Goal: Communication & Community: Answer question/provide support

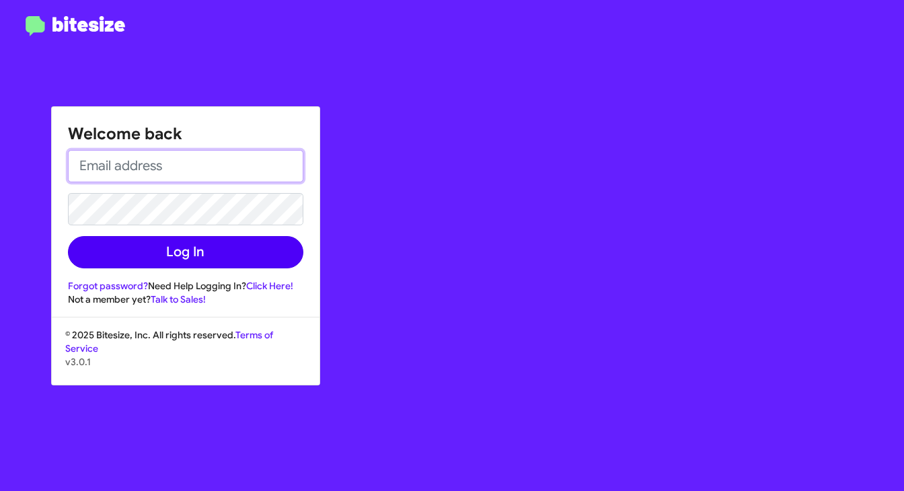
type input "[PERSON_NAME][EMAIL_ADDRESS][PERSON_NAME][DOMAIN_NAME]"
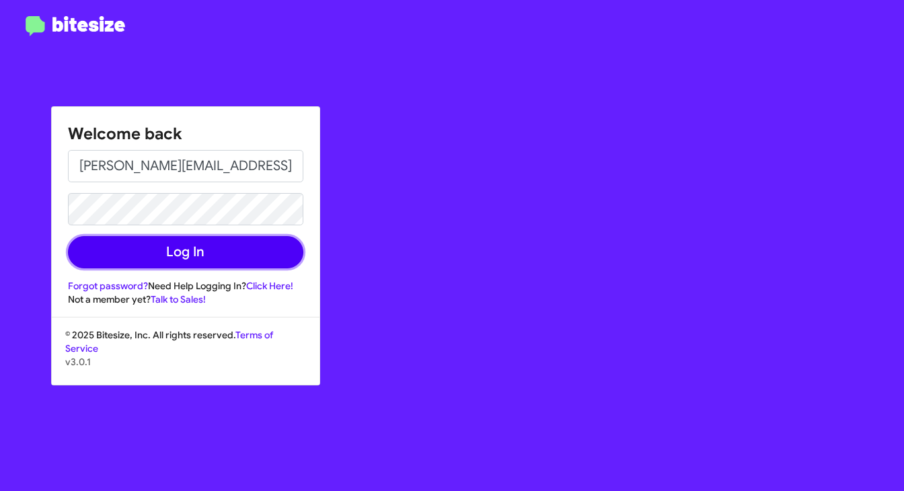
click at [149, 258] on button "Log In" at bounding box center [185, 252] width 235 height 32
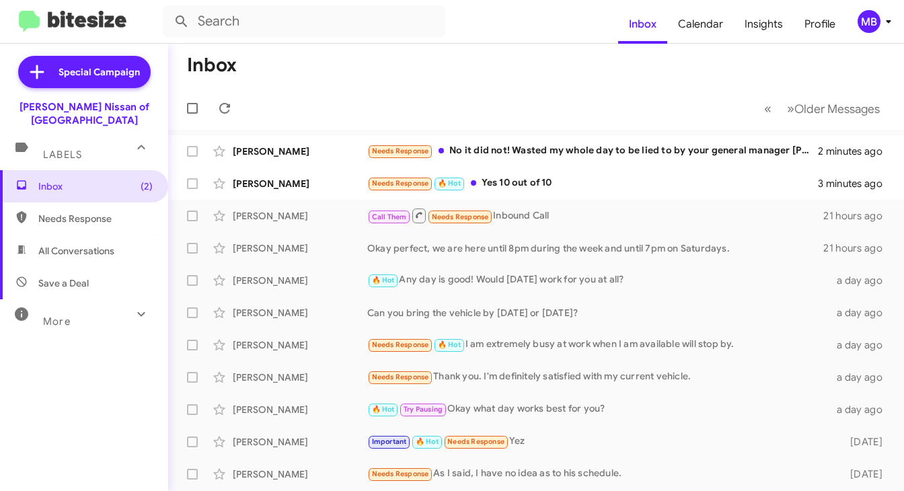
click at [494, 81] on mat-toolbar-row "Inbox" at bounding box center [536, 65] width 736 height 43
click at [75, 212] on span "Needs Response" at bounding box center [95, 218] width 114 height 13
type input "in:needs-response"
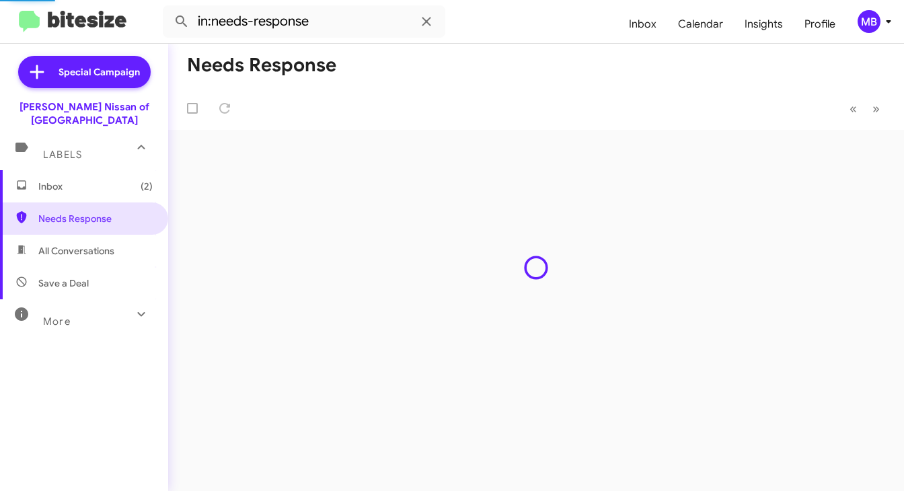
click at [76, 180] on span "Inbox (2)" at bounding box center [84, 186] width 168 height 32
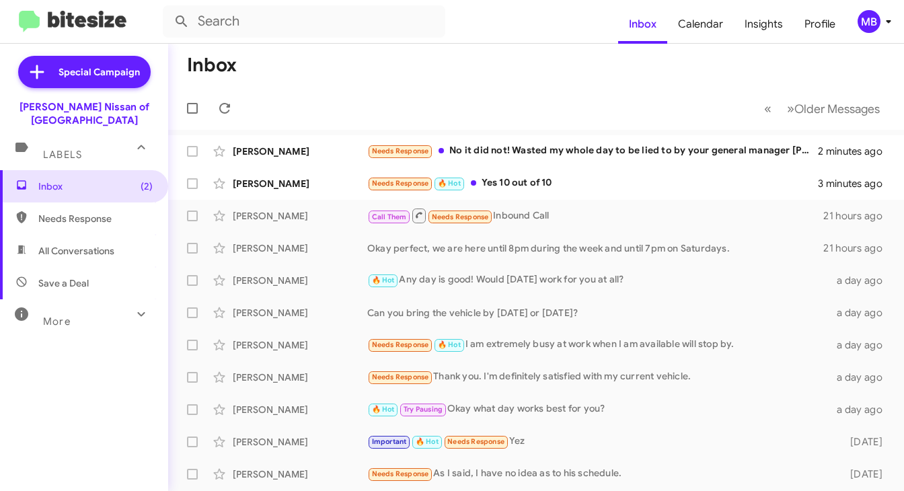
click at [448, 52] on mat-toolbar-row "Inbox" at bounding box center [536, 65] width 736 height 43
click at [877, 21] on div "MB" at bounding box center [868, 21] width 23 height 23
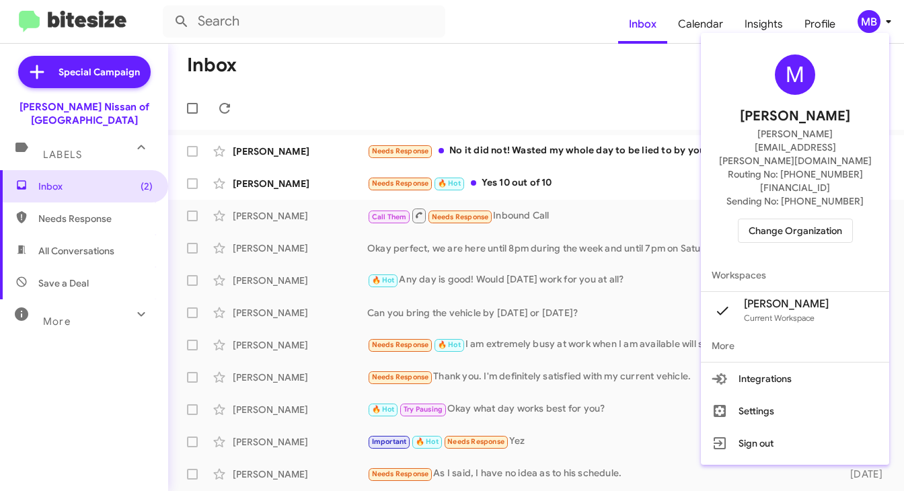
click at [619, 57] on div at bounding box center [452, 245] width 904 height 491
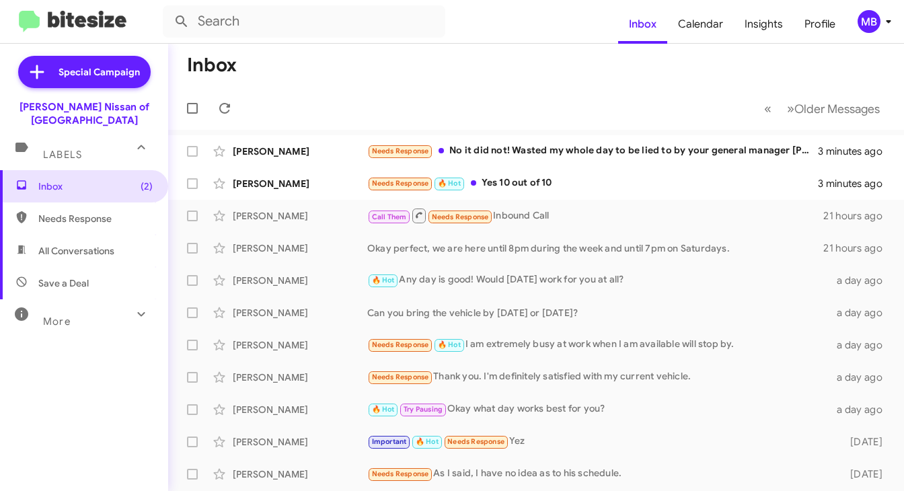
click at [876, 14] on div "MB" at bounding box center [868, 21] width 23 height 23
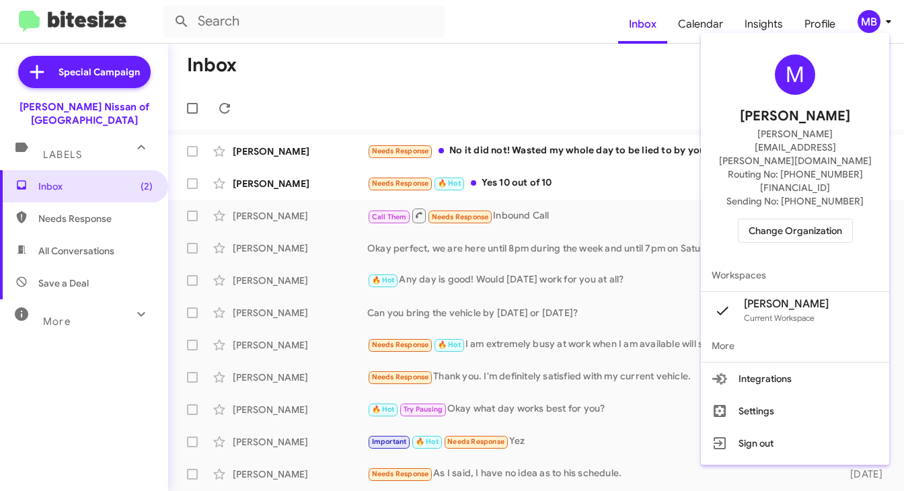
click at [640, 103] on div at bounding box center [452, 245] width 904 height 491
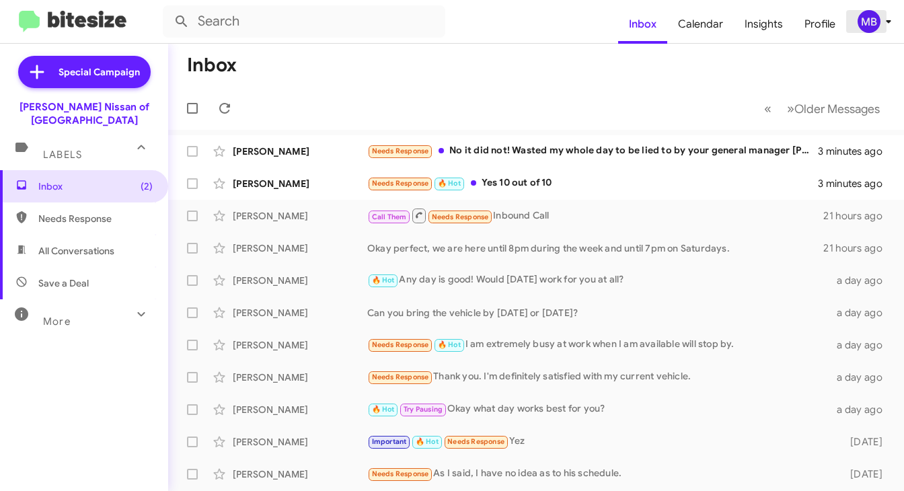
click at [877, 22] on div "MB" at bounding box center [868, 21] width 23 height 23
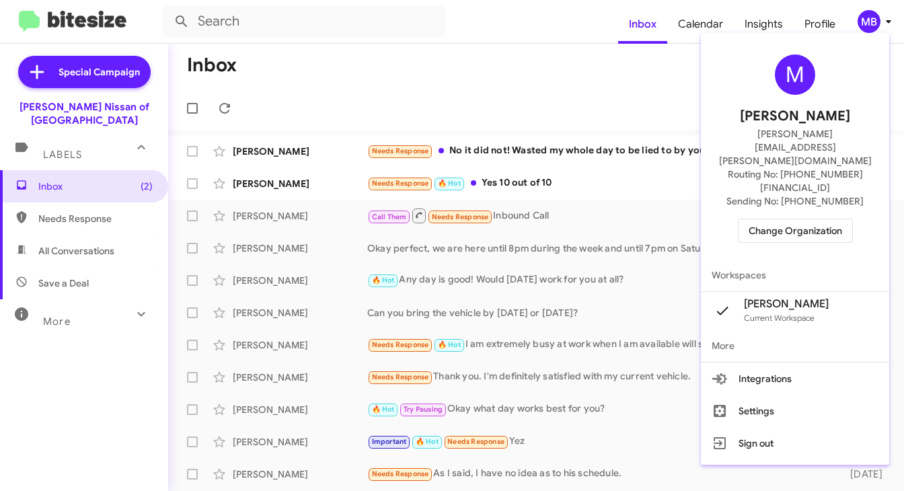
click at [778, 219] on span "Change Organization" at bounding box center [794, 230] width 93 height 23
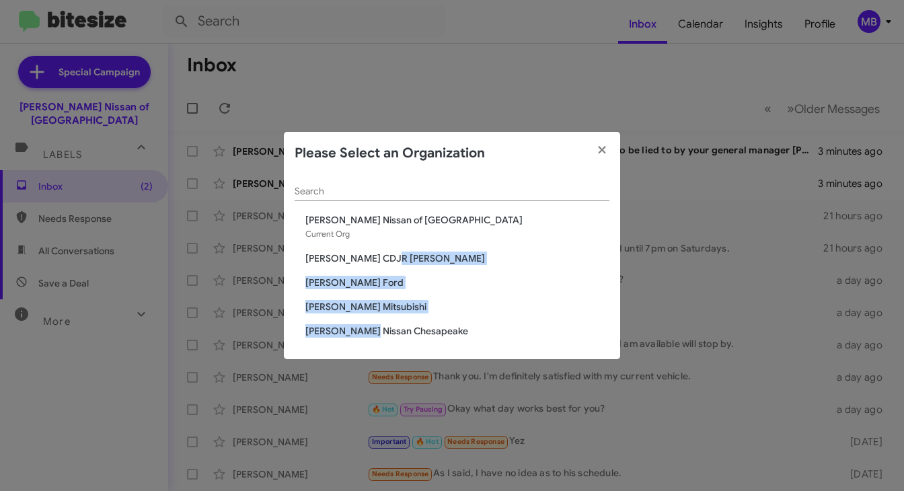
drag, startPoint x: 387, startPoint y: 256, endPoint x: 365, endPoint y: 232, distance: 32.3
click at [361, 315] on div "Search Banister Nissan of Norfolk Current Org Banister CDJR Hampton Banister Fo…" at bounding box center [452, 267] width 336 height 184
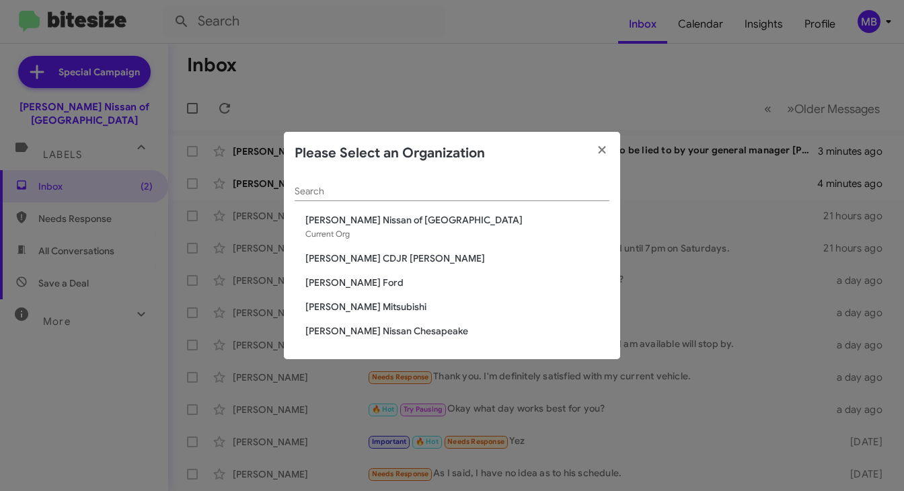
click at [420, 322] on div "Search Banister Nissan of Norfolk Current Org Banister CDJR Hampton Banister Fo…" at bounding box center [452, 267] width 336 height 184
click at [415, 331] on span "[PERSON_NAME] Nissan Chesapeake" at bounding box center [457, 330] width 304 height 13
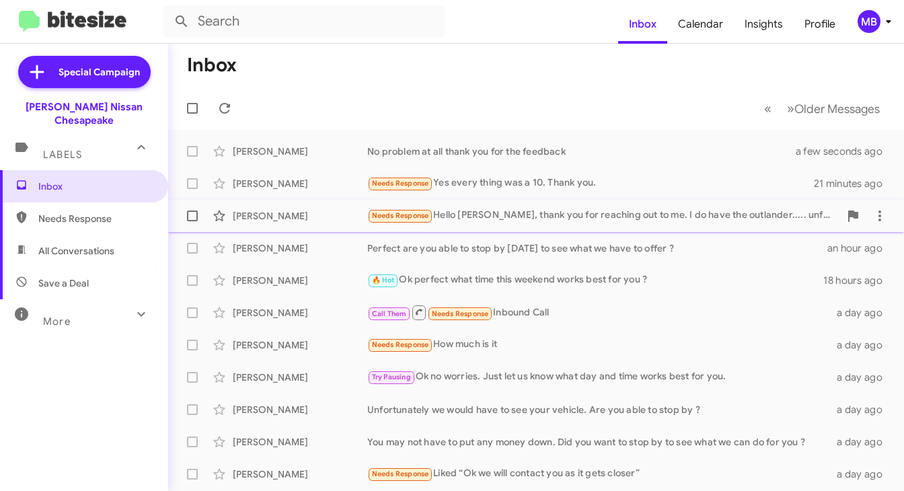
click at [482, 225] on div "[PERSON_NAME] Needs Response Hello [PERSON_NAME], thank you for reaching out to…" at bounding box center [536, 215] width 714 height 27
